Goal: Use online tool/utility: Utilize a website feature to perform a specific function

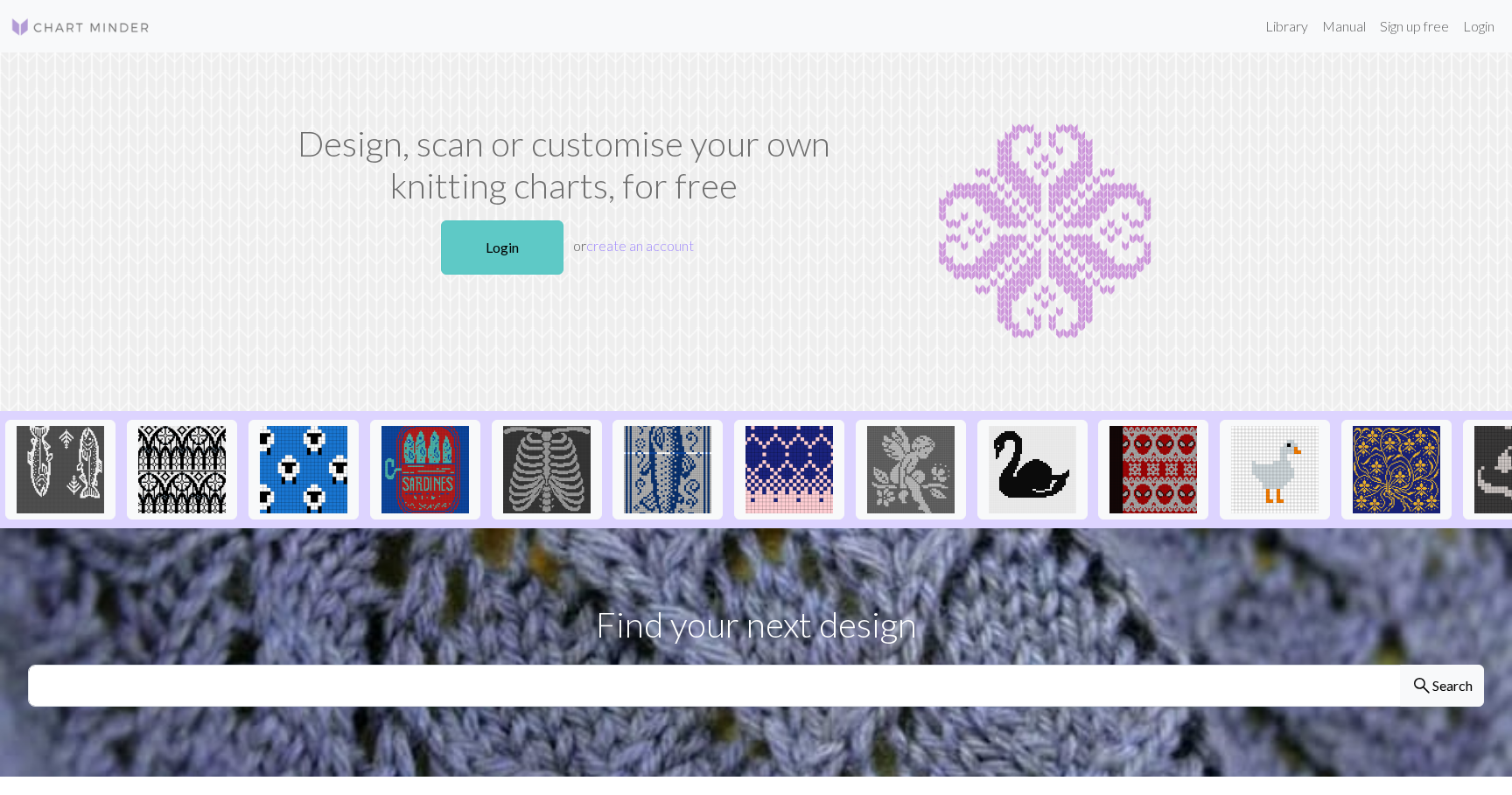
click at [512, 238] on link "Login" at bounding box center [501, 247] width 122 height 54
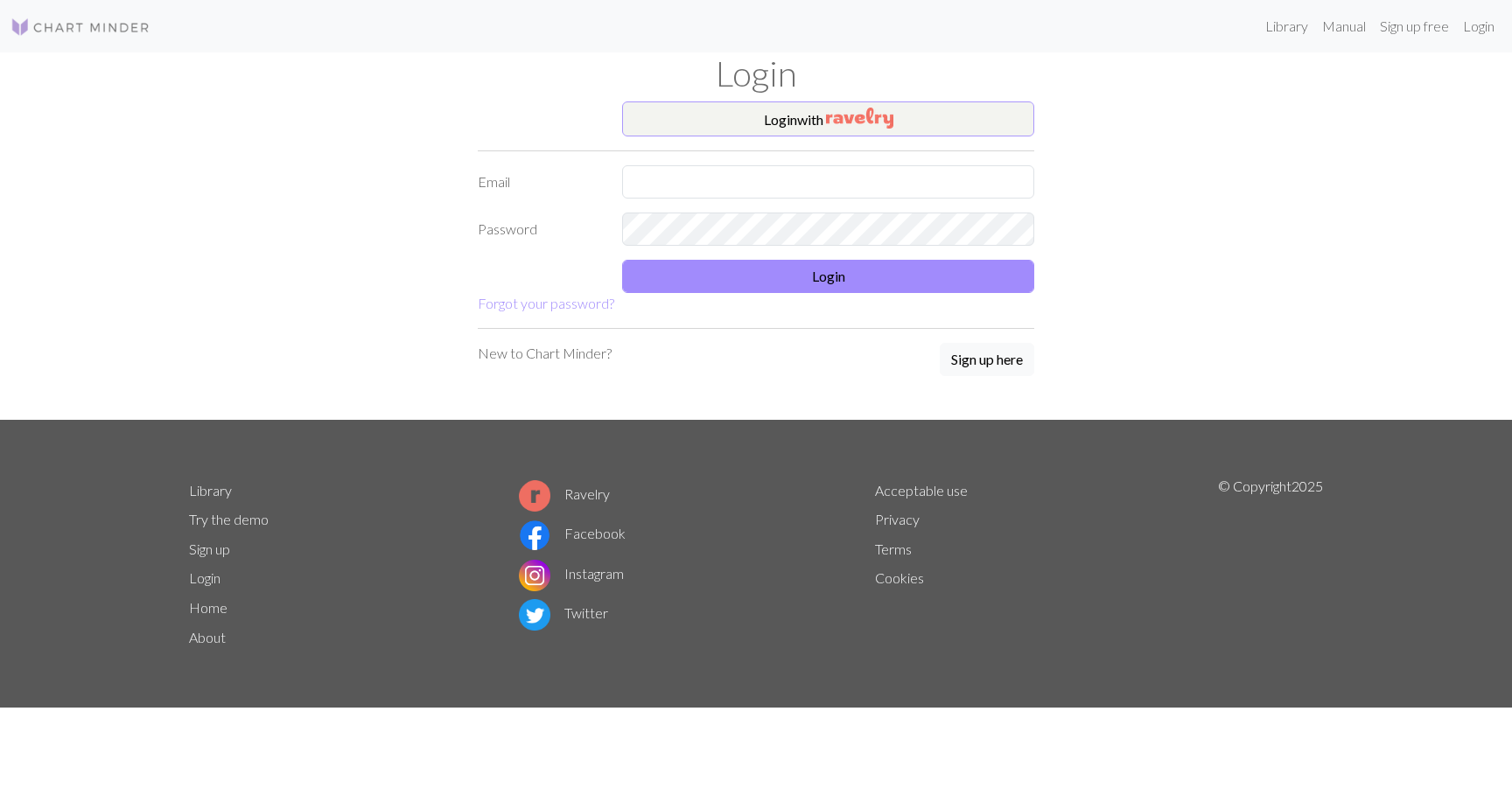
click at [783, 122] on button "Login with" at bounding box center [828, 118] width 412 height 35
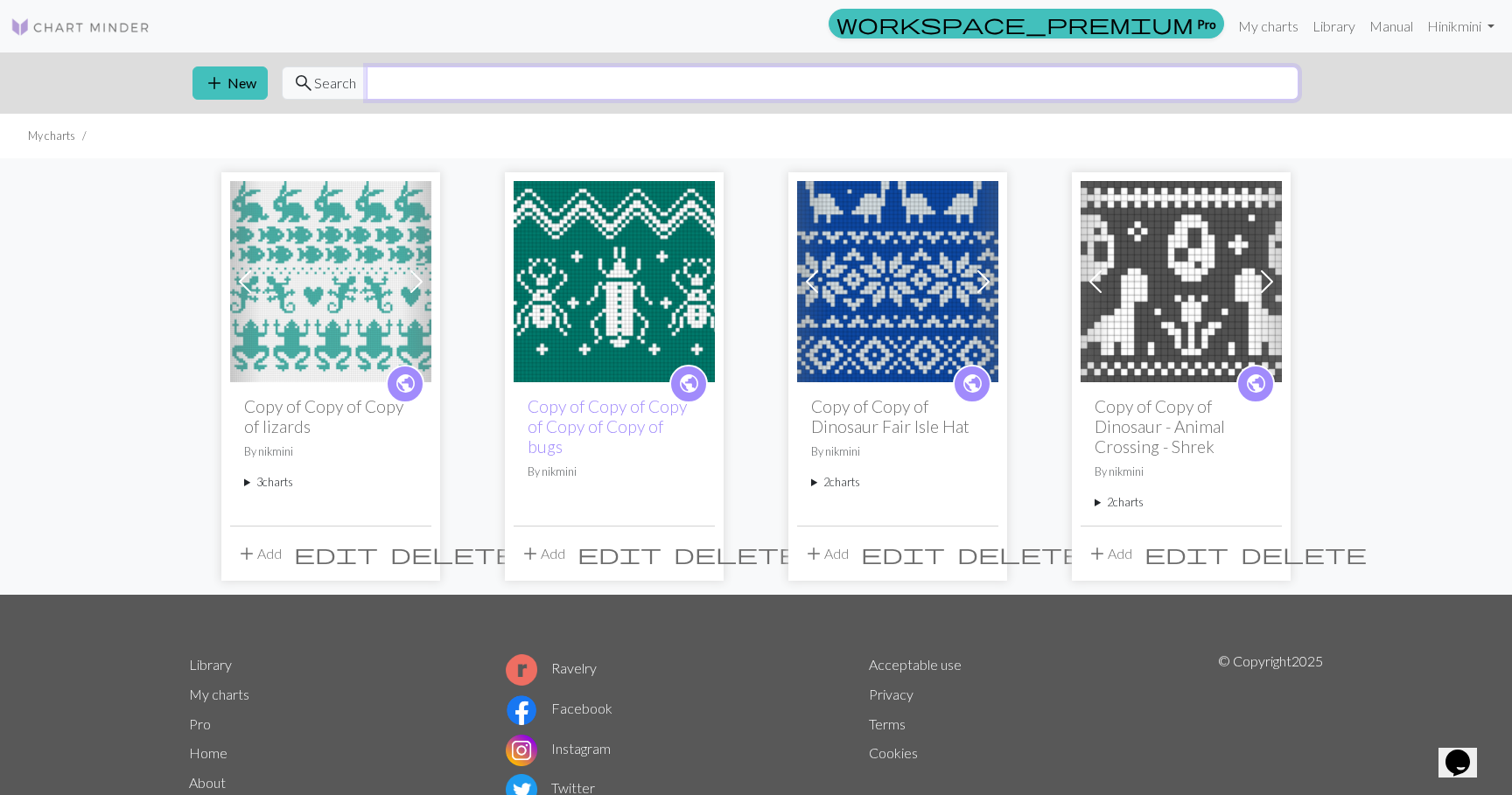
click at [588, 69] on input "text" at bounding box center [832, 82] width 932 height 33
click at [1266, 6] on nav "workspace_premium Pro My charts Library Manual Hi nikmini Account settings Logo…" at bounding box center [756, 26] width 1512 height 52
click at [1321, 27] on link "Library" at bounding box center [1334, 26] width 57 height 35
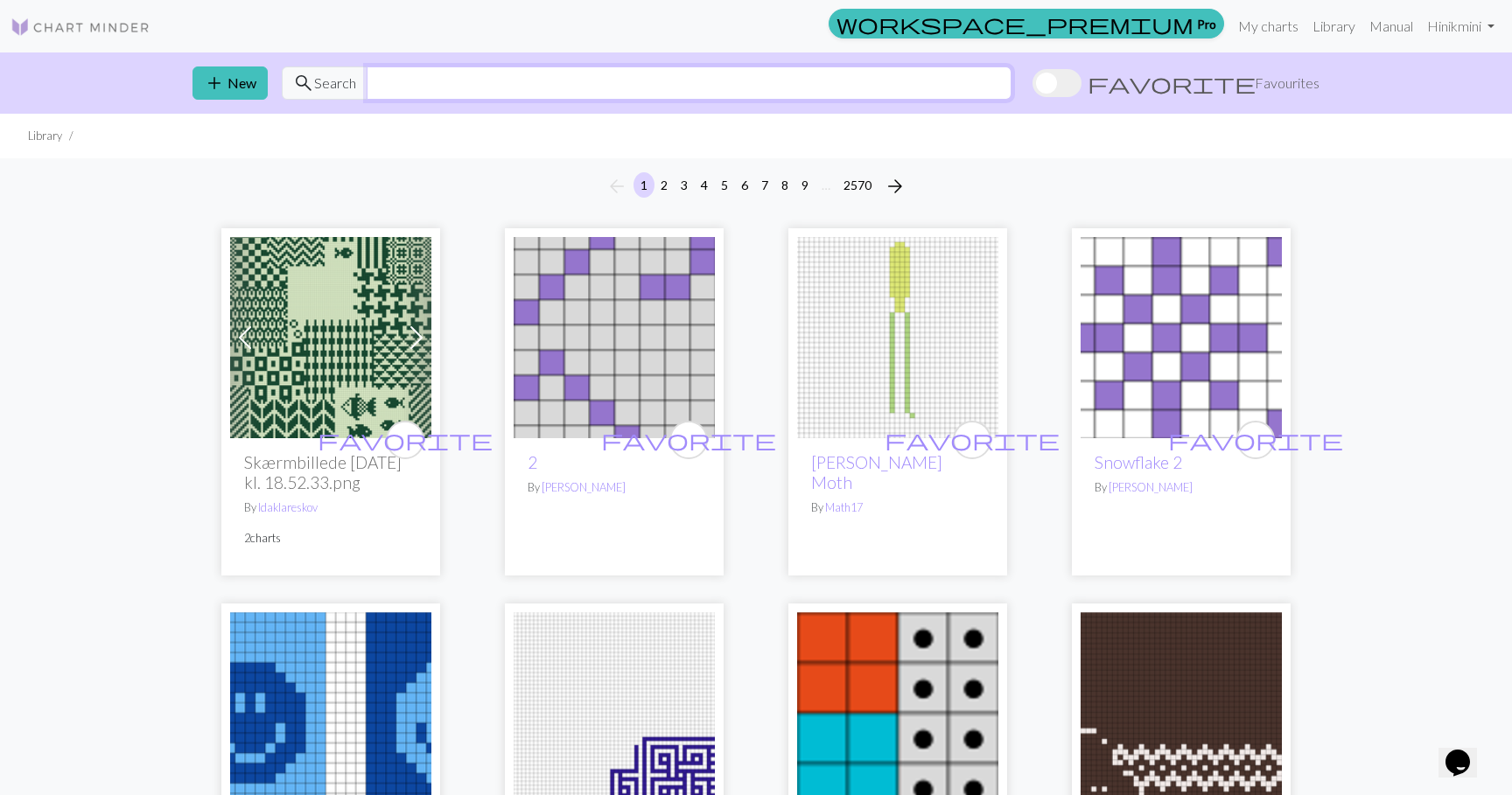
click at [453, 90] on input "text" at bounding box center [689, 82] width 645 height 33
type input "mickey mouse"
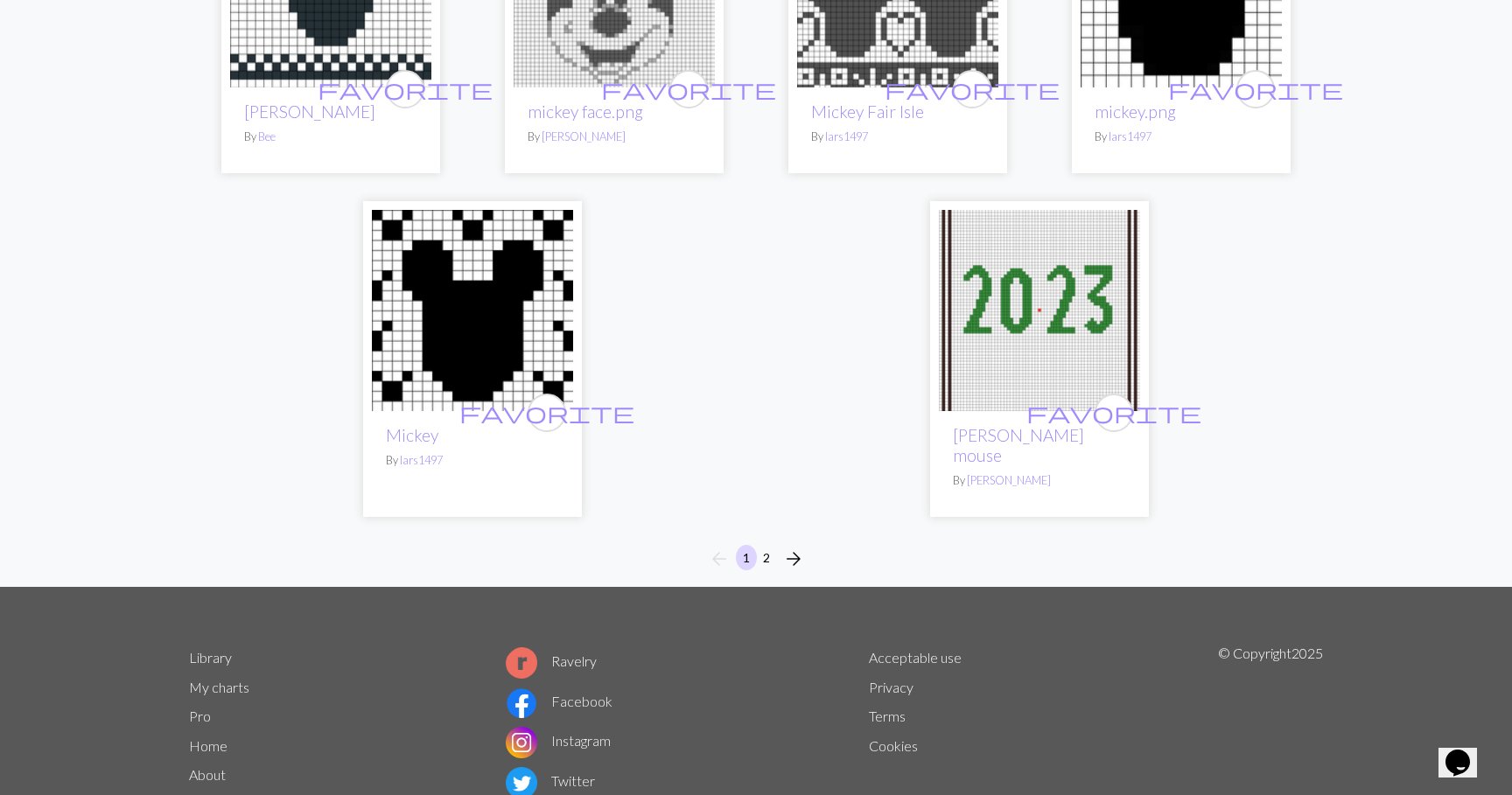
scroll to position [4247, 0]
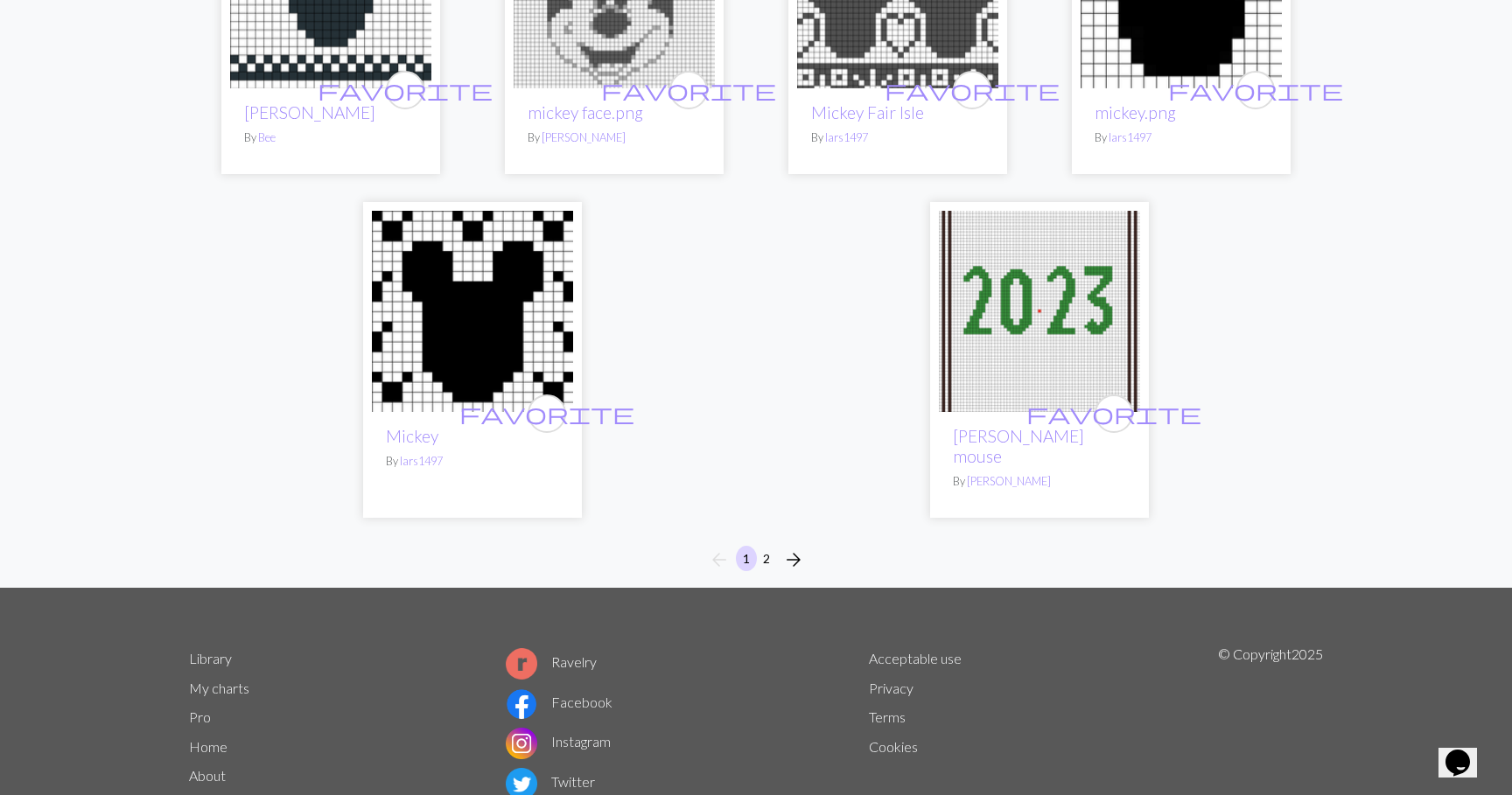
click at [768, 546] on button "2" at bounding box center [766, 558] width 21 height 26
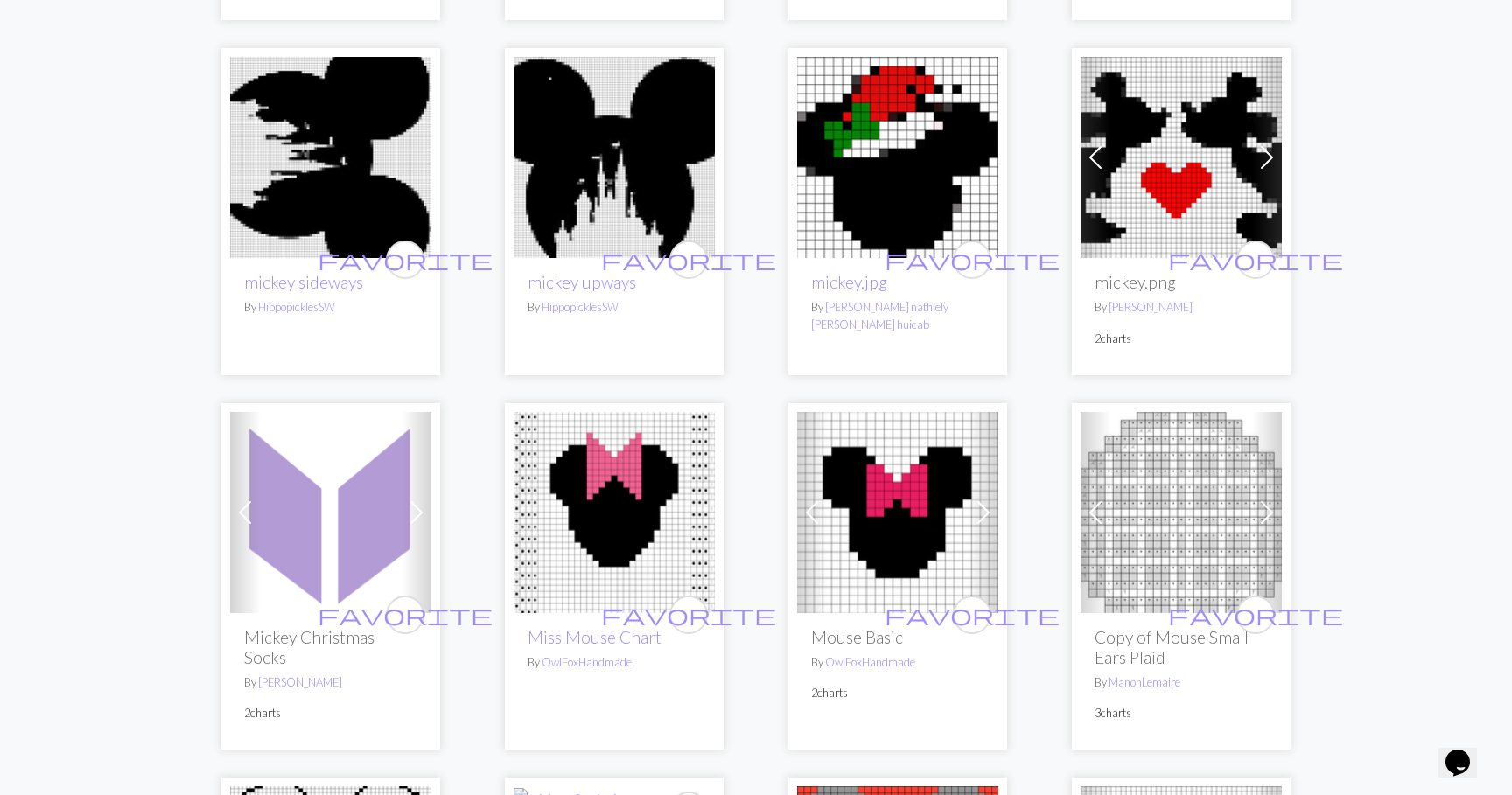
scroll to position [1616, 0]
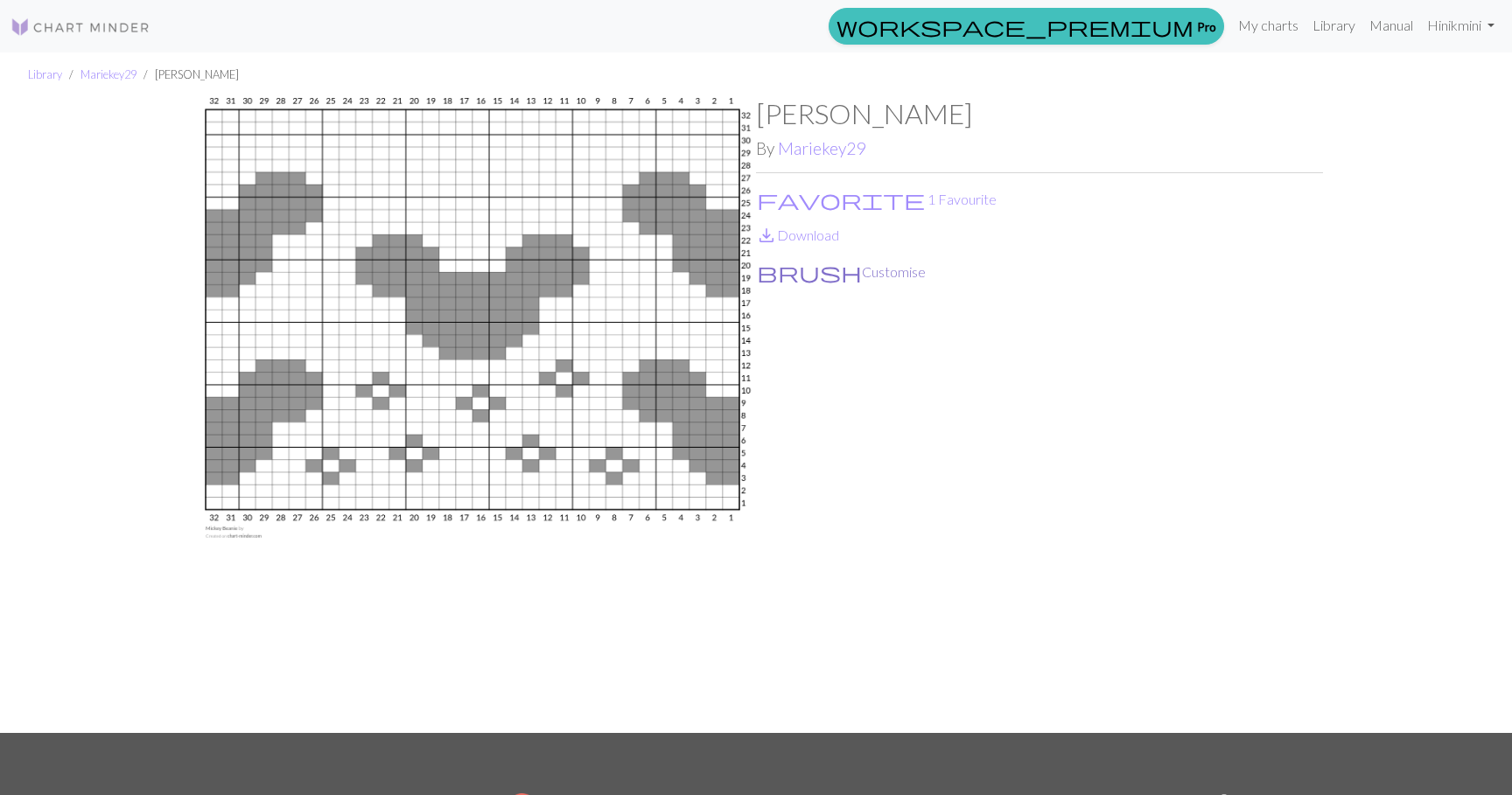
click at [822, 273] on button "brush Customise" at bounding box center [841, 272] width 171 height 23
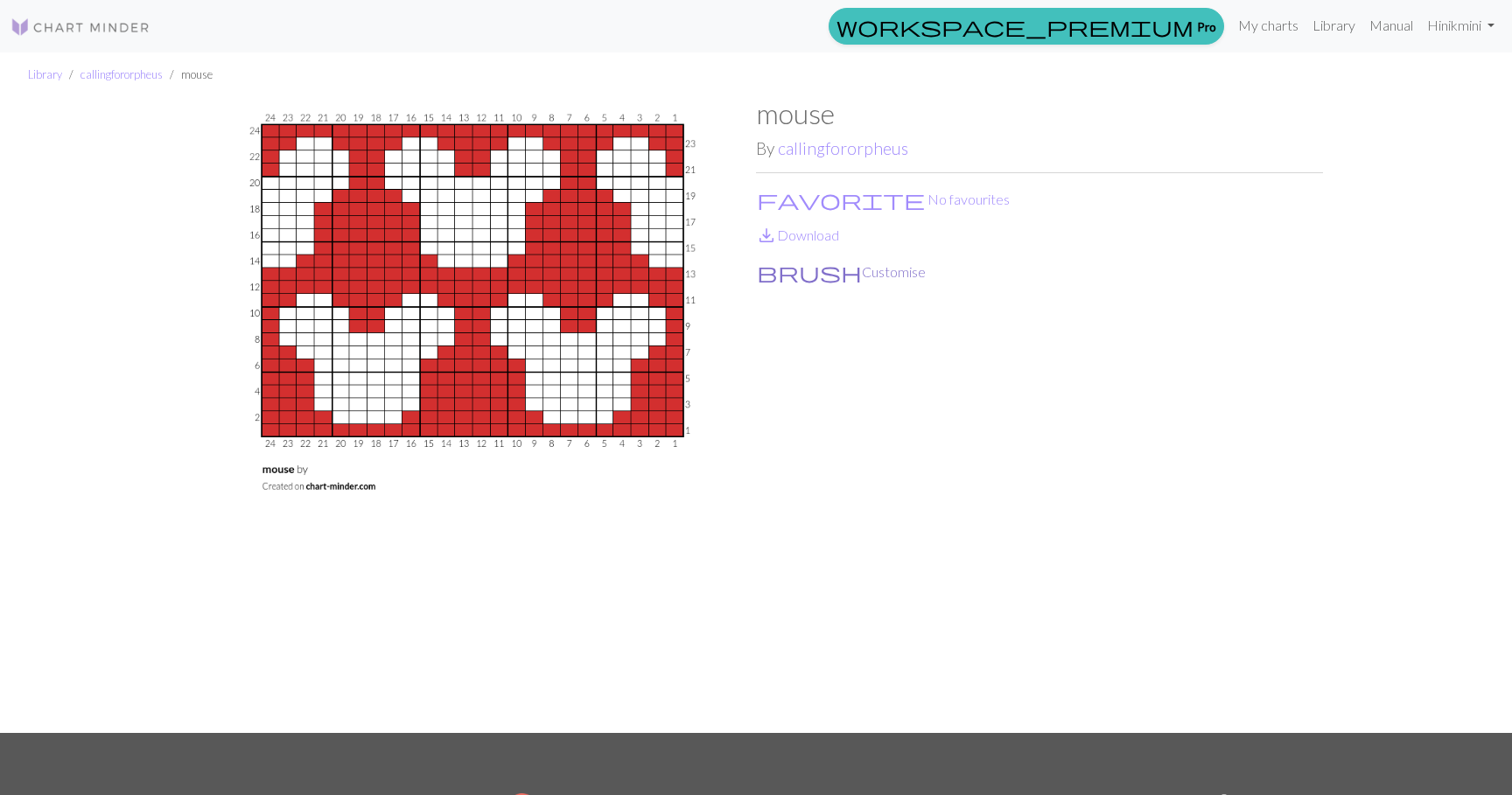
click at [818, 273] on button "brush Customise" at bounding box center [841, 272] width 171 height 23
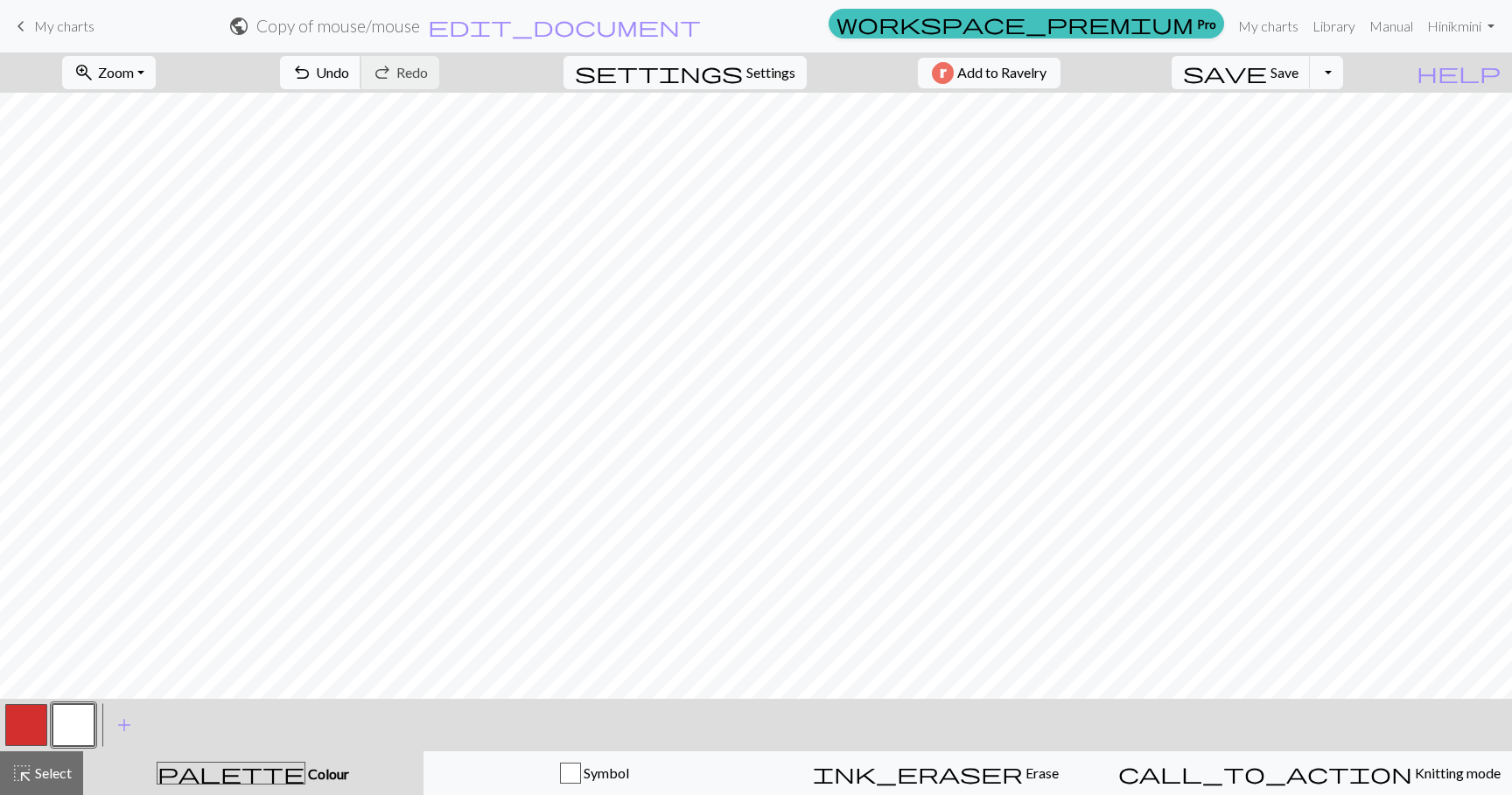
click at [349, 64] on span "Undo" at bounding box center [332, 72] width 33 height 17
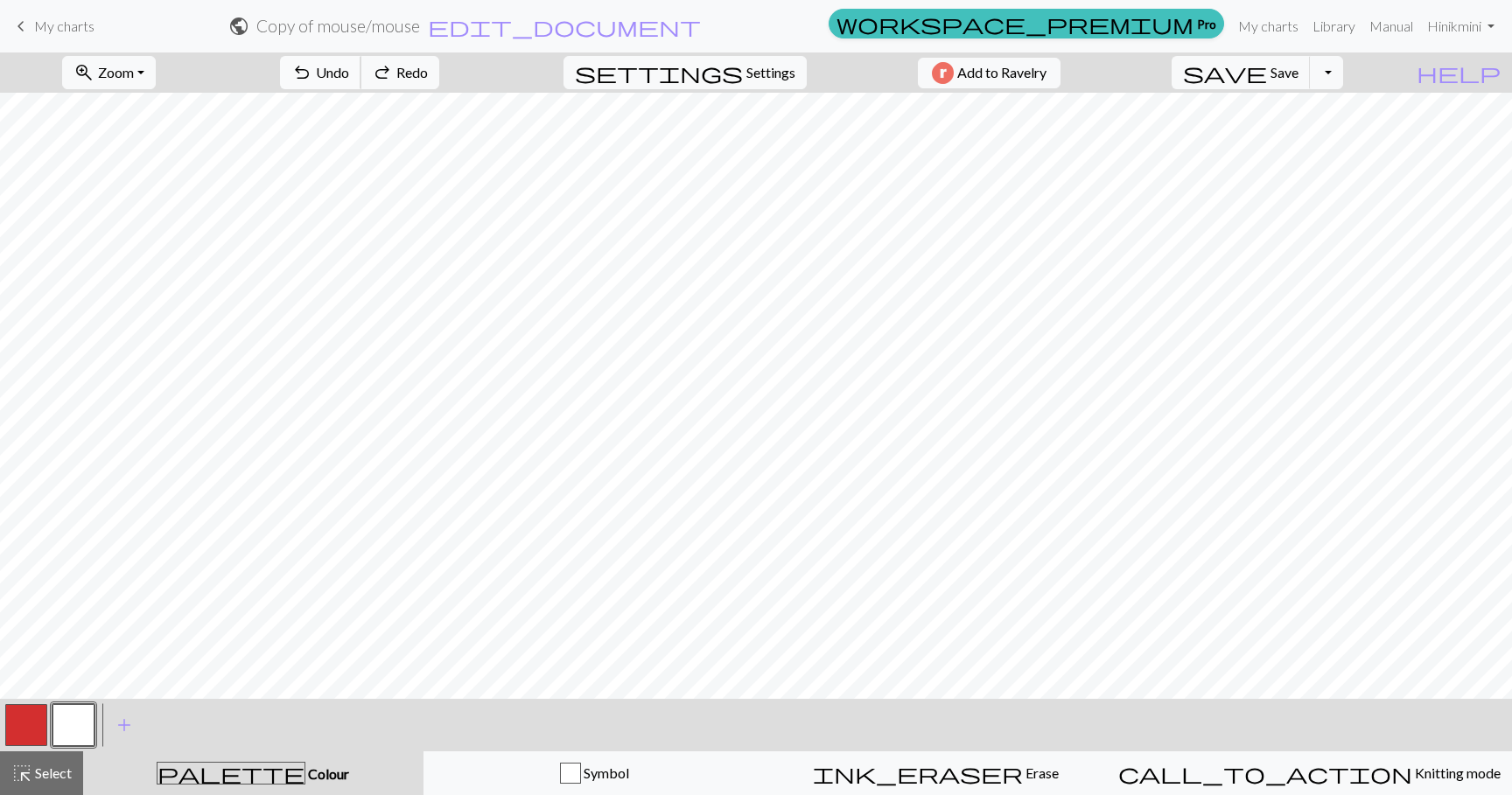
click at [349, 64] on span "Undo" at bounding box center [332, 72] width 33 height 17
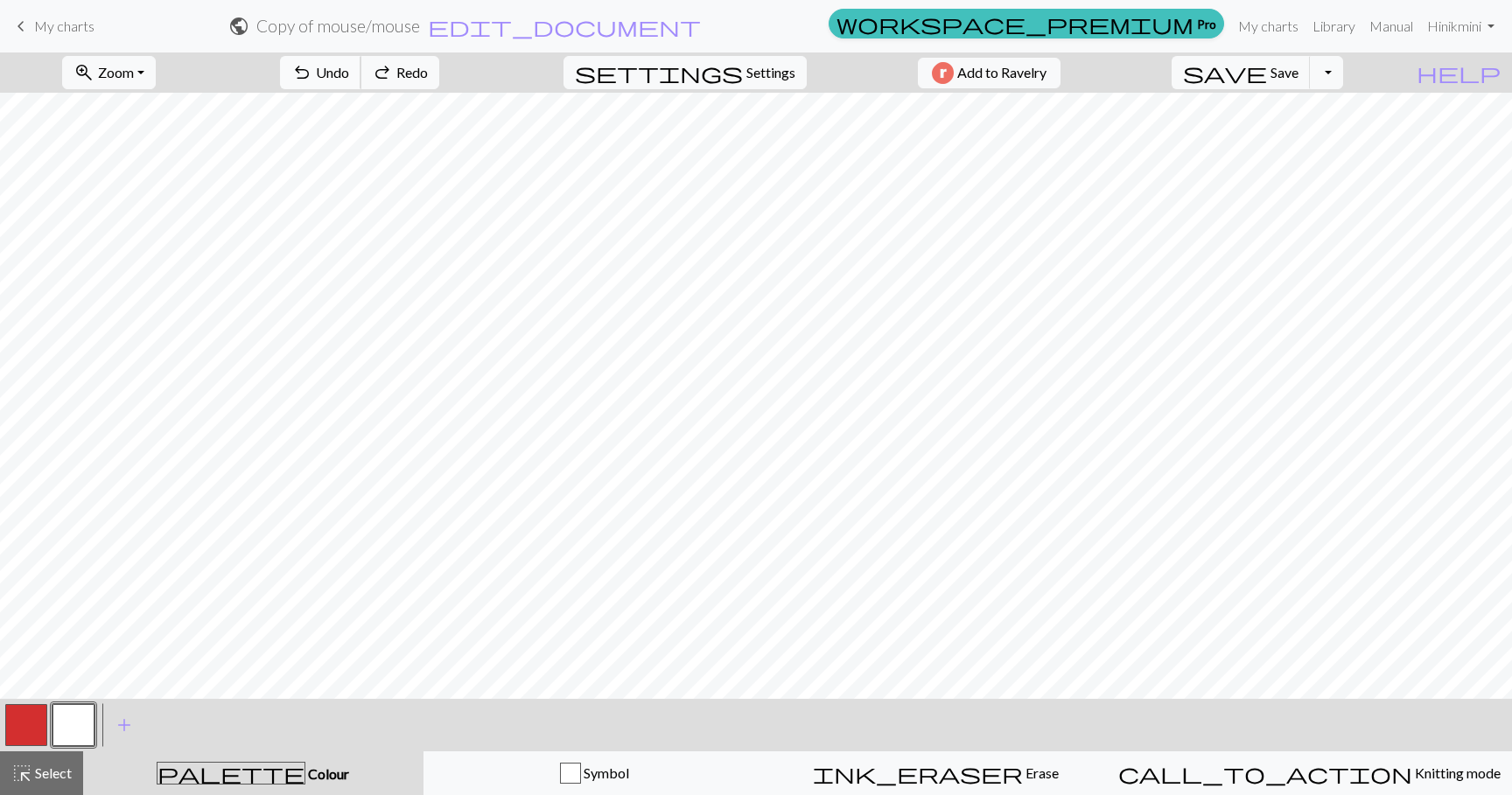
click at [349, 64] on span "Undo" at bounding box center [332, 72] width 33 height 17
